Goal: Check status: Check status

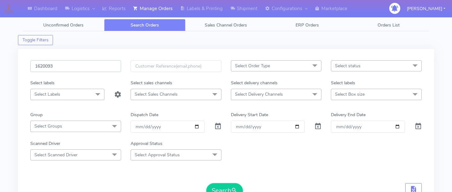
click at [92, 62] on input "1620093" at bounding box center [75, 66] width 91 height 12
paste input "1620010"
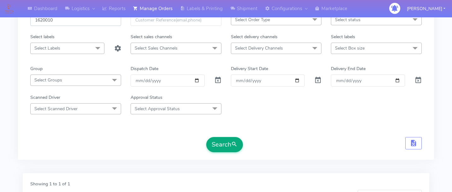
type input "1620010"
click at [231, 141] on button "Search" at bounding box center [224, 144] width 37 height 15
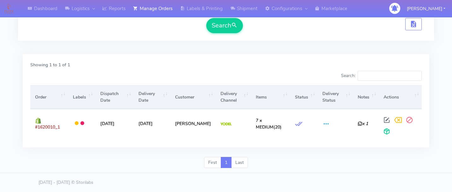
click at [172, 157] on div "First 1 Last" at bounding box center [226, 165] width 416 height 16
click at [145, 149] on div "Showing 1 to 1 of 1 Search: Order Labels Dispatch Date Delivery Date Customer D…" at bounding box center [226, 105] width 416 height 103
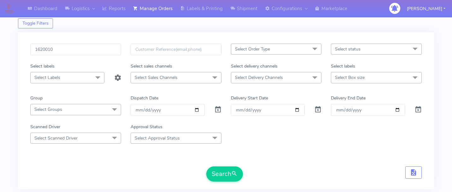
scroll to position [0, 0]
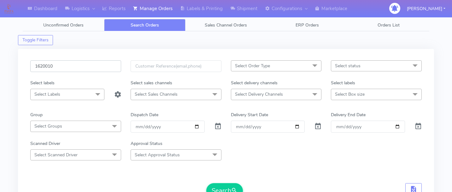
click at [65, 67] on input "1620010" at bounding box center [75, 66] width 91 height 12
paste input "1619201"
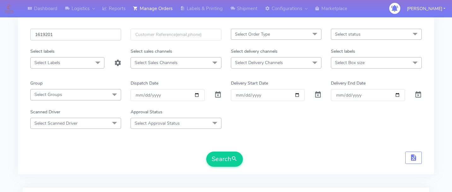
type input "1619201"
click at [223, 151] on form "1619201 Select Order Type Select All MEALS ATAVI One Off Pasta Club Gift Kit Ev…" at bounding box center [225, 98] width 391 height 138
click at [221, 165] on button "Search" at bounding box center [224, 158] width 37 height 15
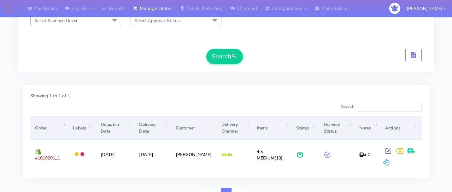
scroll to position [0, 0]
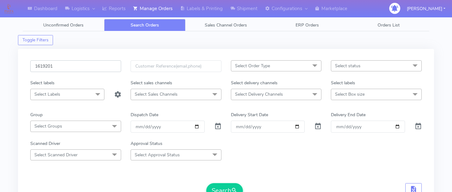
click at [60, 69] on input "1619201" at bounding box center [75, 66] width 91 height 12
paste input "1618129_1"
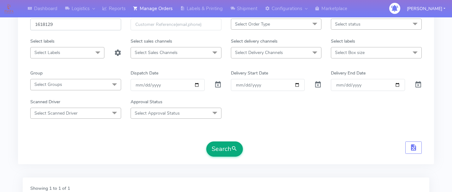
type input "1618129"
click at [214, 147] on button "Search" at bounding box center [224, 148] width 37 height 15
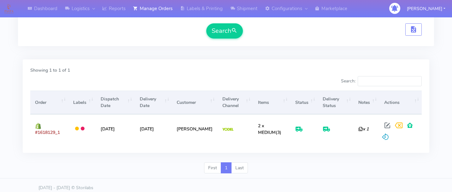
scroll to position [0, 0]
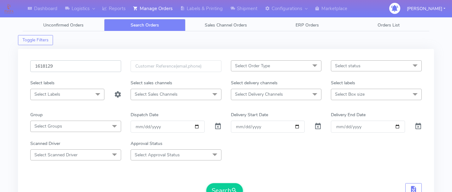
click at [67, 69] on input "1618129" at bounding box center [75, 66] width 91 height 12
paste input "1617508_1"
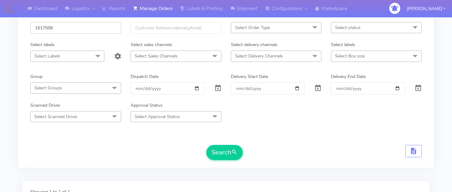
scroll to position [52, 0]
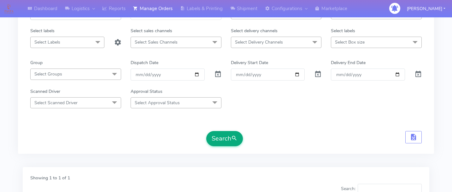
type input "1617508"
click at [220, 144] on button "Search" at bounding box center [224, 138] width 37 height 15
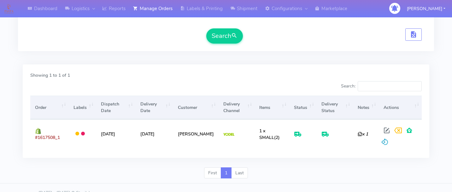
scroll to position [157, 0]
